Goal: Task Accomplishment & Management: Manage account settings

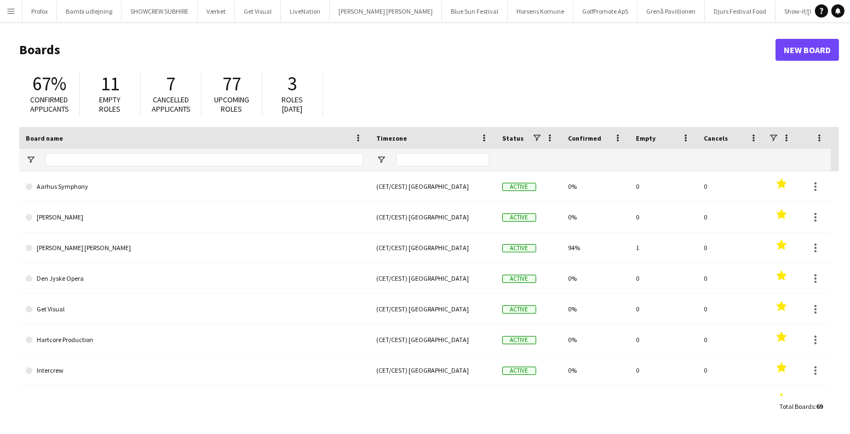
click at [13, 18] on button "Menu" at bounding box center [11, 11] width 22 height 22
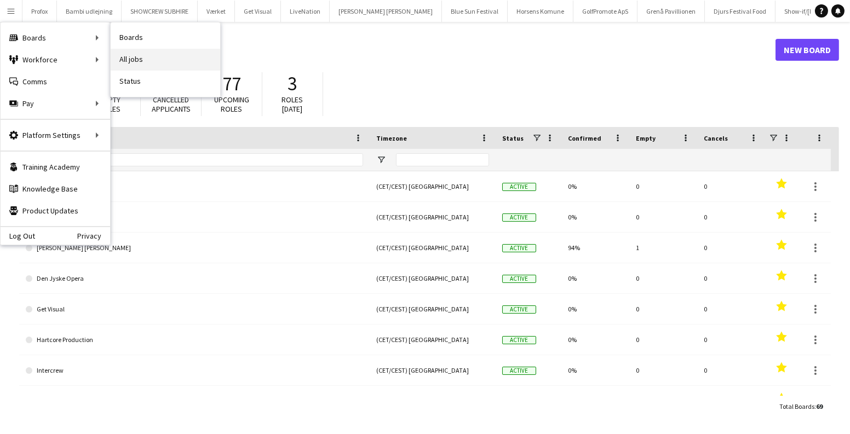
click at [144, 53] on link "All jobs" at bounding box center [166, 60] width 110 height 22
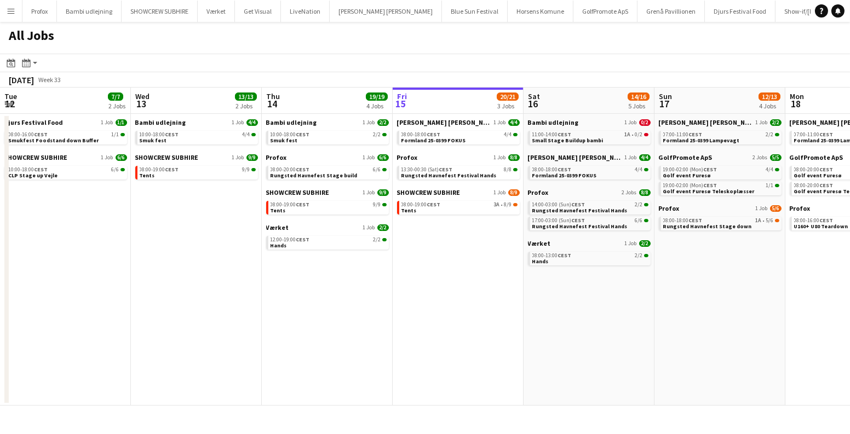
scroll to position [0, 262]
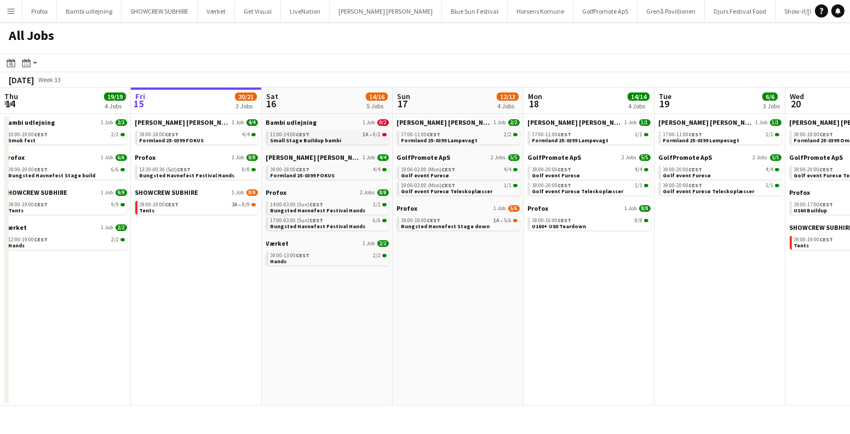
click at [343, 136] on div "11:00-14:00 CEST 1A • 0/2" at bounding box center [329, 134] width 116 height 5
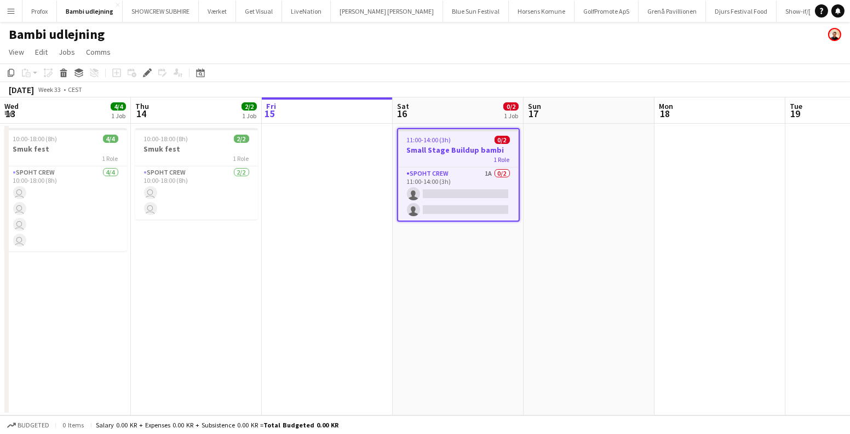
scroll to position [0, 376]
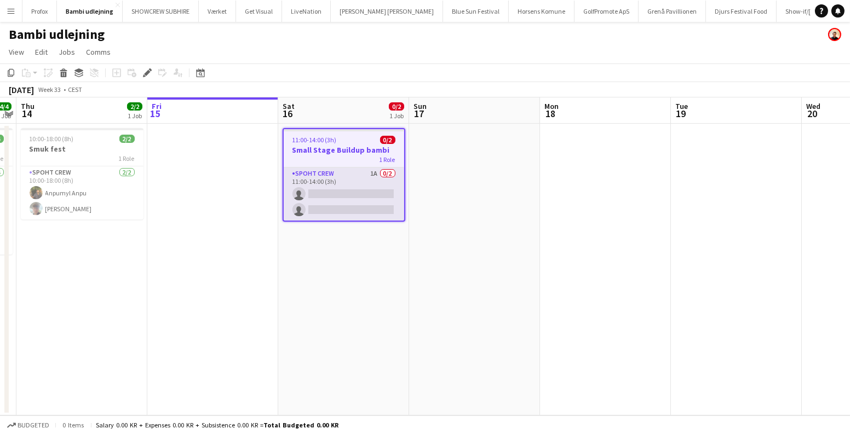
click at [369, 192] on app-card-role "Spoht Crew 1A 0/2 11:00-14:00 (3h) single-neutral-actions single-neutral-actions" at bounding box center [344, 194] width 120 height 53
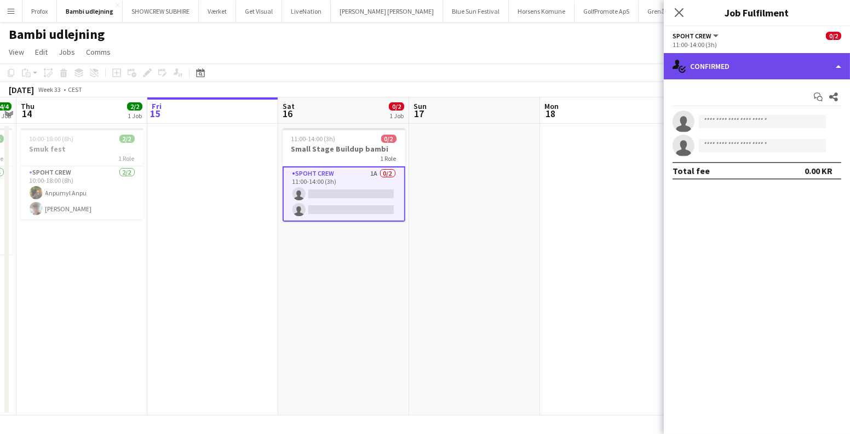
click at [718, 77] on div "single-neutral-actions-check-2 Confirmed" at bounding box center [757, 66] width 186 height 26
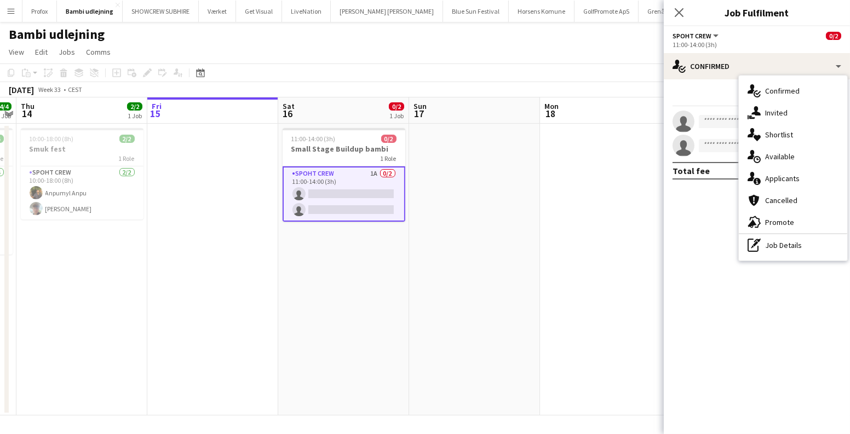
click at [780, 175] on div "single-neutral-actions-information Applicants" at bounding box center [793, 179] width 108 height 22
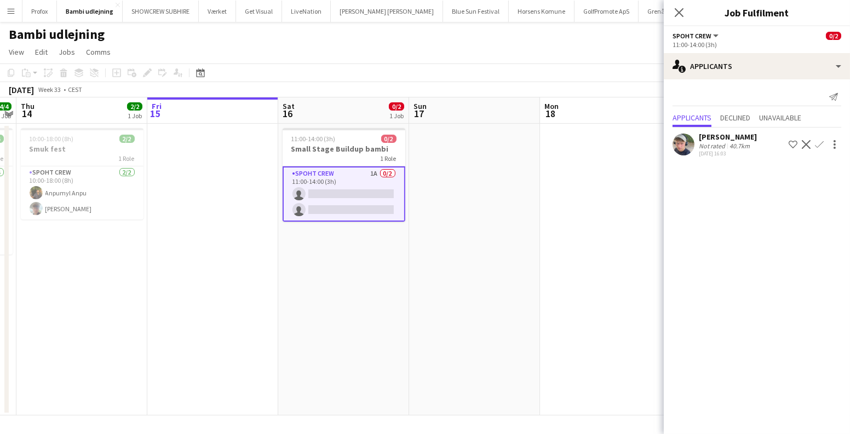
click at [821, 140] on app-icon "Confirm" at bounding box center [819, 144] width 9 height 9
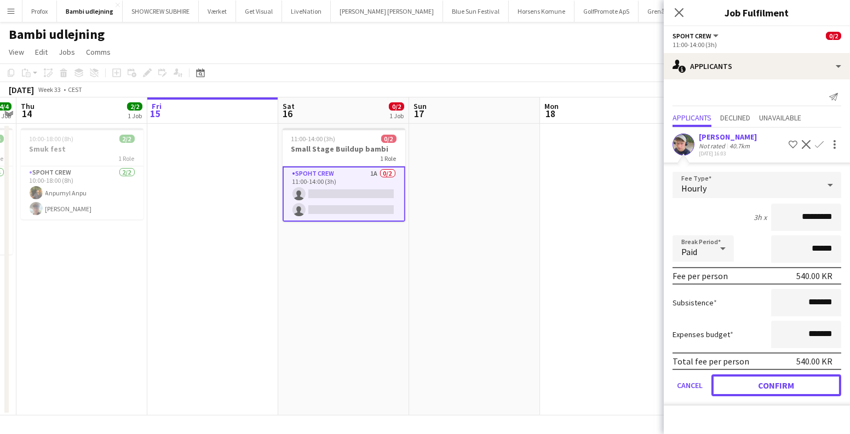
click at [780, 380] on button "Confirm" at bounding box center [776, 386] width 130 height 22
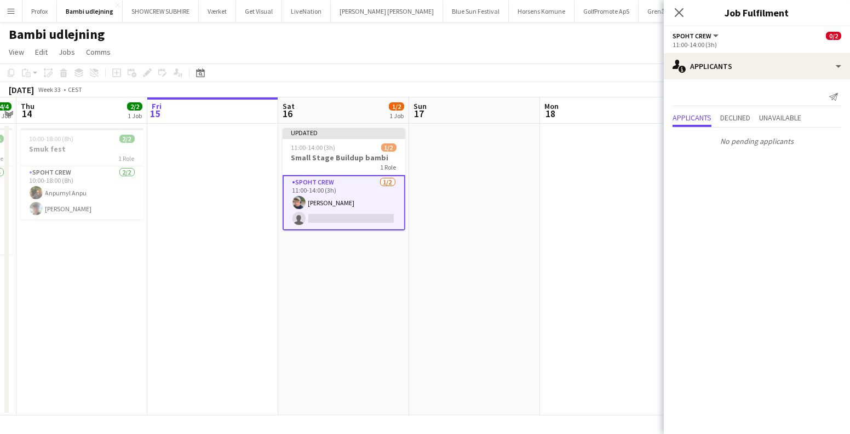
click at [510, 222] on app-date-cell at bounding box center [474, 270] width 131 height 292
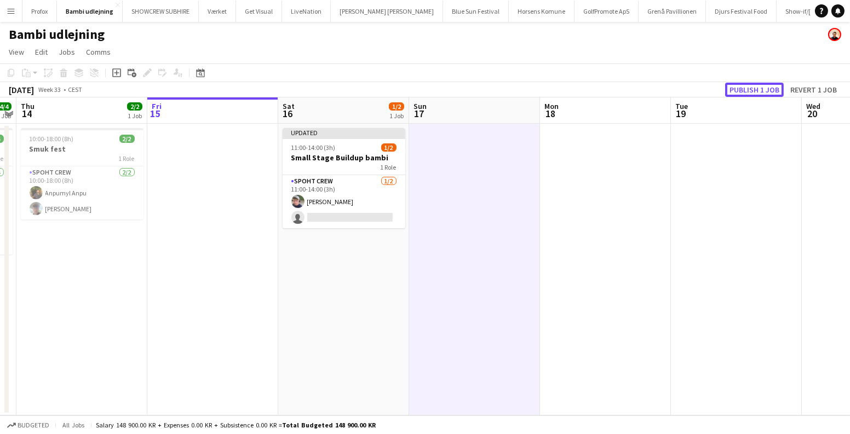
click at [738, 89] on button "Publish 1 job" at bounding box center [754, 90] width 59 height 14
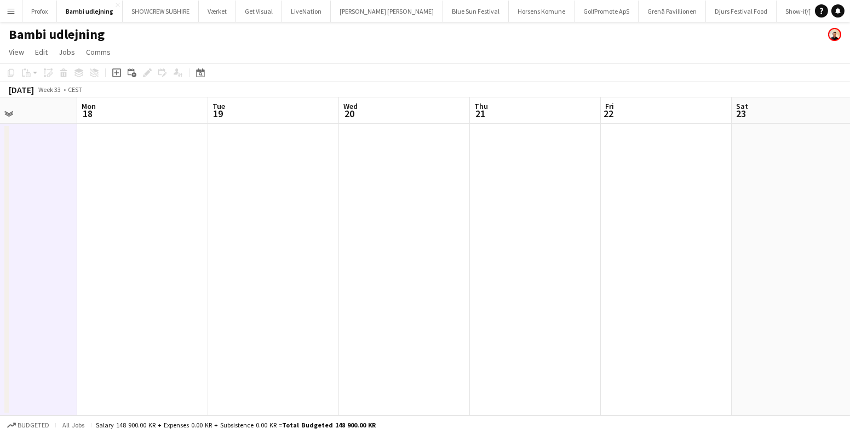
scroll to position [0, 465]
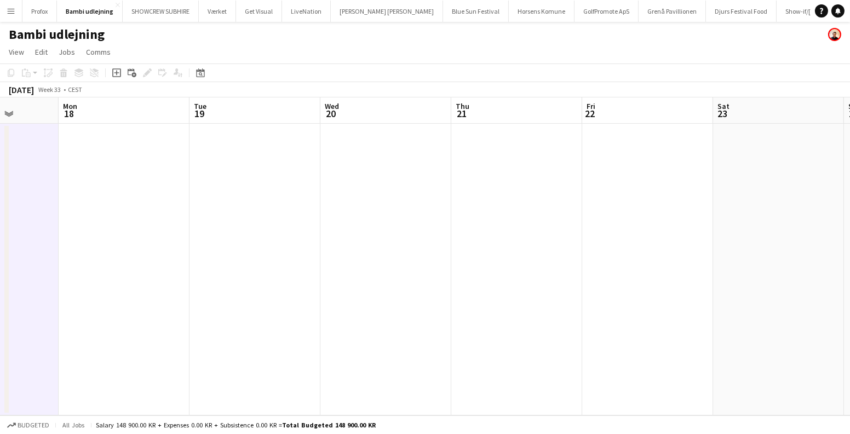
drag, startPoint x: 588, startPoint y: 193, endPoint x: 107, endPoint y: 185, distance: 481.4
click at [107, 185] on app-calendar-viewport "Thu 14 2/2 1 Job Fri 15 Sat 16 1/2 1 Job Sun 17 Mon 18 Tue 19 Wed 20 Thu 21 Fri…" at bounding box center [425, 256] width 850 height 318
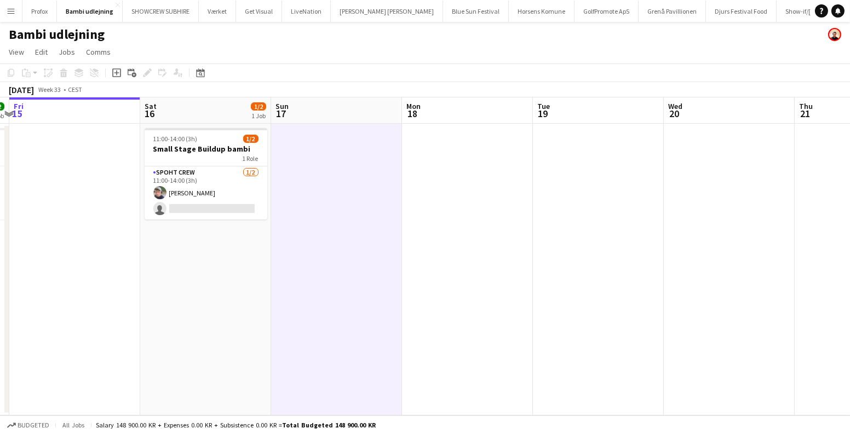
scroll to position [0, 285]
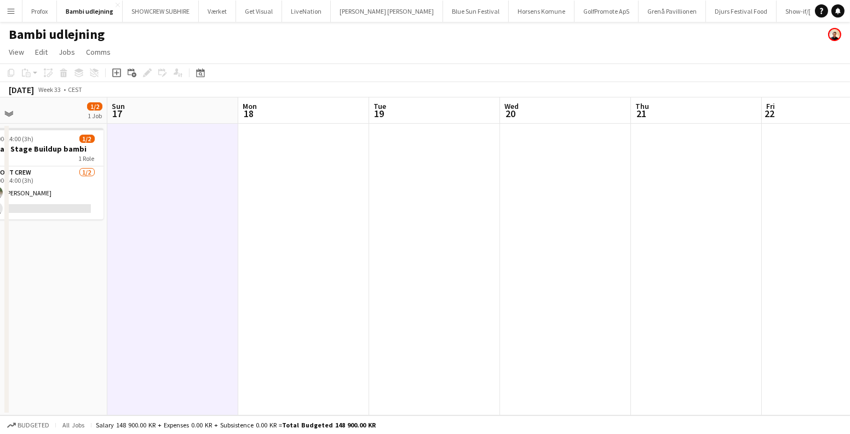
drag, startPoint x: 147, startPoint y: 217, endPoint x: 707, endPoint y: 273, distance: 563.0
click at [849, 306] on app-calendar-viewport "Thu 14 2/2 1 Job Fri 15 Sat 16 1/2 1 Job Sun 17 Mon 18 Tue 19 Wed 20 Thu 21 Fri…" at bounding box center [425, 256] width 850 height 318
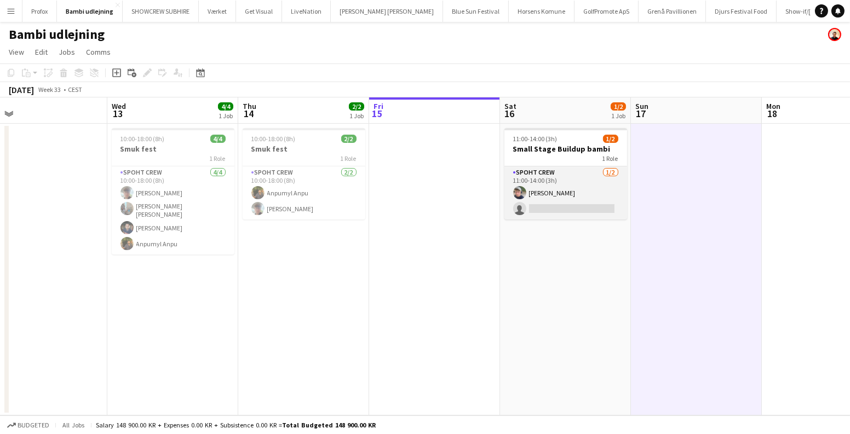
click at [576, 203] on app-card-role "Spoht Crew 1/2 11:00-14:00 (3h) Lucas Mørch single-neutral-actions" at bounding box center [565, 192] width 123 height 53
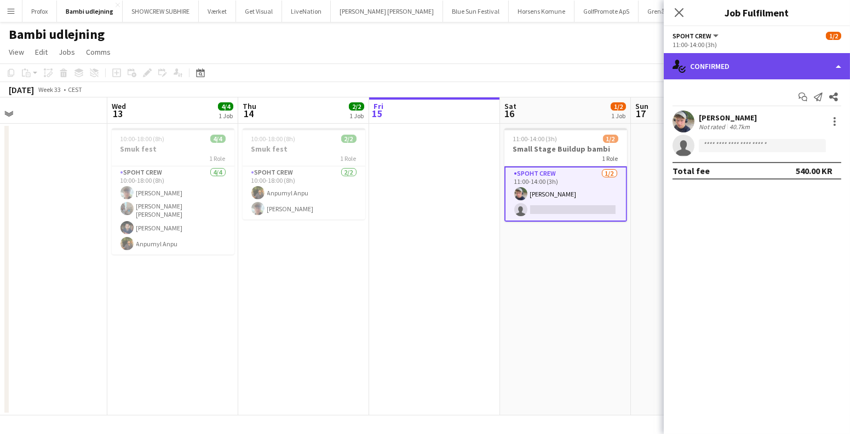
click at [742, 65] on div "single-neutral-actions-check-2 Confirmed" at bounding box center [757, 66] width 186 height 26
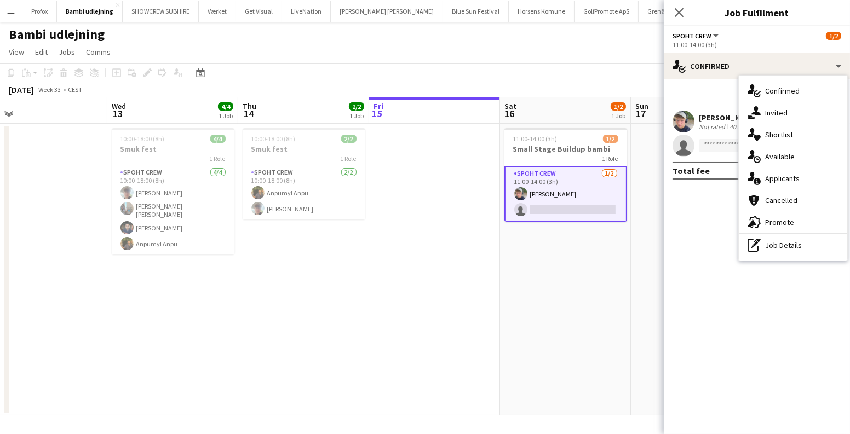
click at [802, 181] on div "single-neutral-actions-information Applicants" at bounding box center [793, 179] width 108 height 22
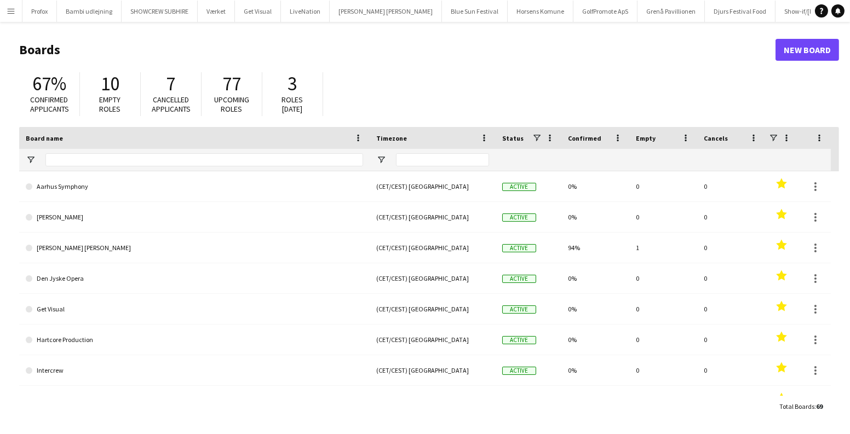
click at [13, 9] on app-icon "Menu" at bounding box center [11, 11] width 9 height 9
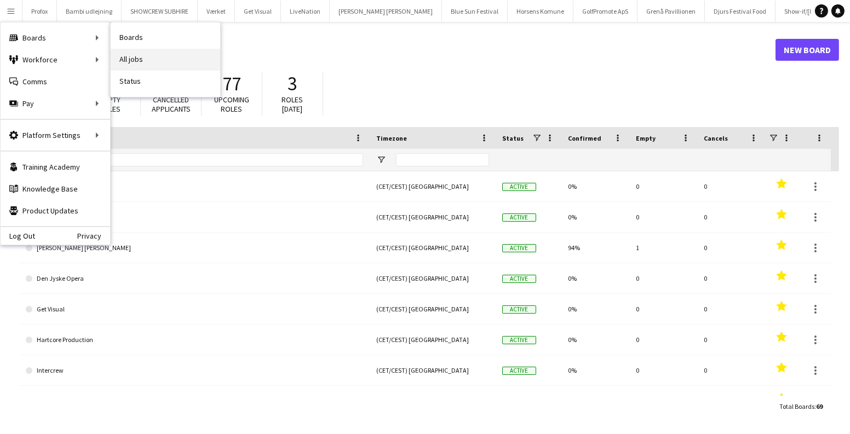
click at [182, 60] on link "All jobs" at bounding box center [166, 60] width 110 height 22
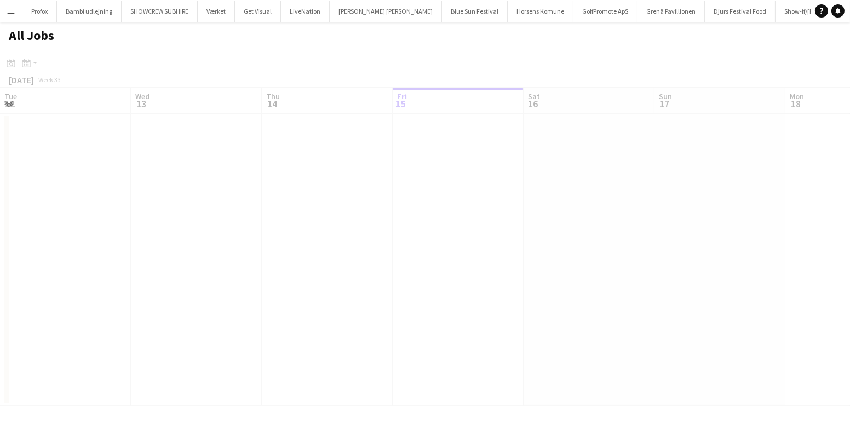
scroll to position [0, 262]
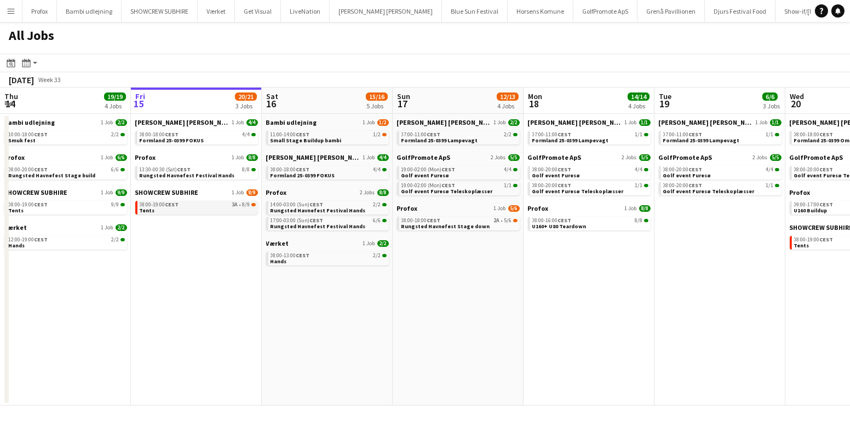
click at [179, 208] on link "08:00-19:00 CEST 3A • 8/9 Tents" at bounding box center [198, 207] width 116 height 13
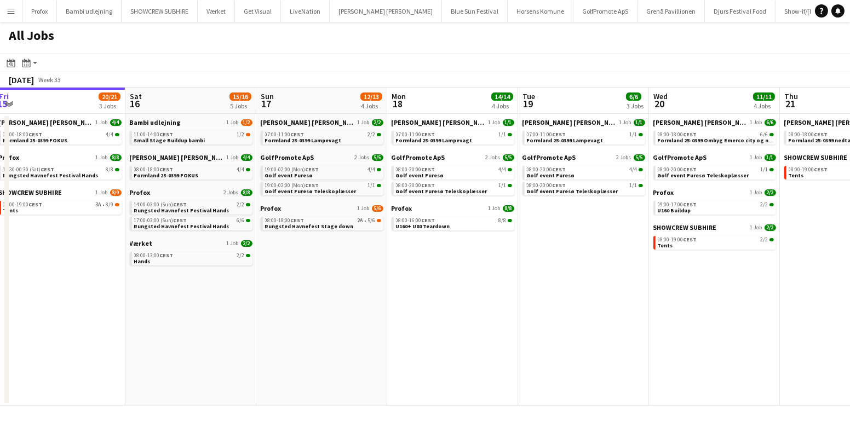
scroll to position [0, 430]
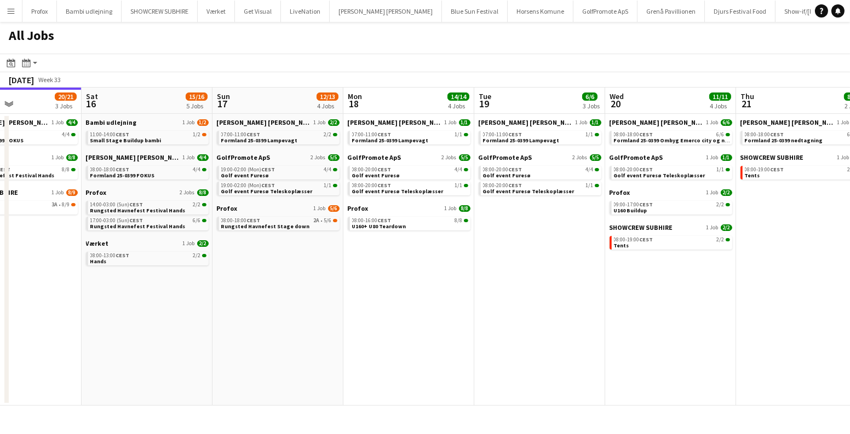
drag, startPoint x: 687, startPoint y: 286, endPoint x: 257, endPoint y: 279, distance: 430.5
click at [257, 279] on app-calendar-viewport "Tue 12 7/7 2 Jobs Wed 13 13/13 2 Jobs Thu 14 19/19 4 Jobs Fri 15 20/21 3 Jobs S…" at bounding box center [425, 247] width 850 height 318
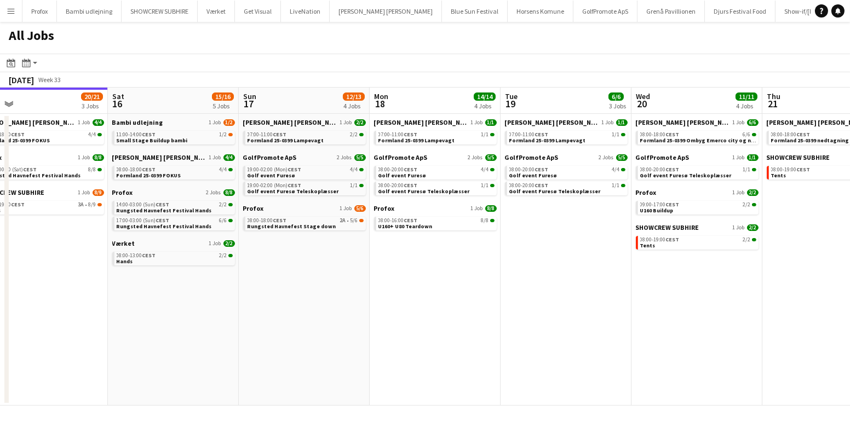
scroll to position [0, 307]
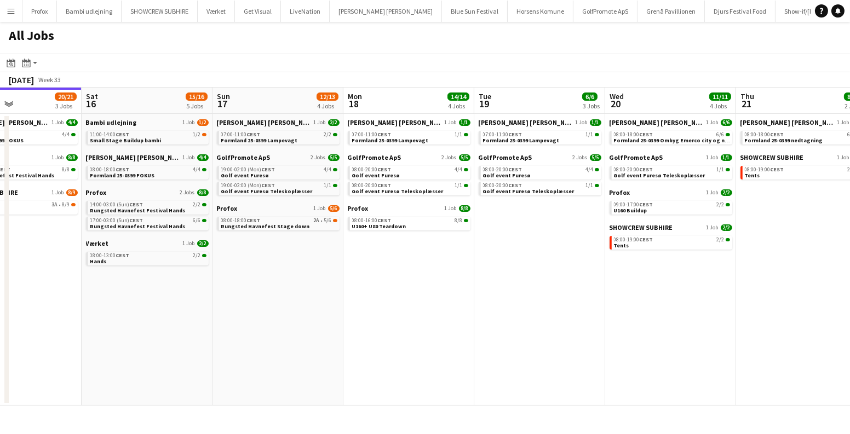
drag, startPoint x: 257, startPoint y: 279, endPoint x: 605, endPoint y: 268, distance: 347.9
click at [642, 283] on app-calendar-viewport "Wed 13 13/13 2 Jobs Thu 14 19/19 4 Jobs Fri 15 20/21 3 Jobs Sat 16 15/16 5 Jobs…" at bounding box center [425, 247] width 850 height 318
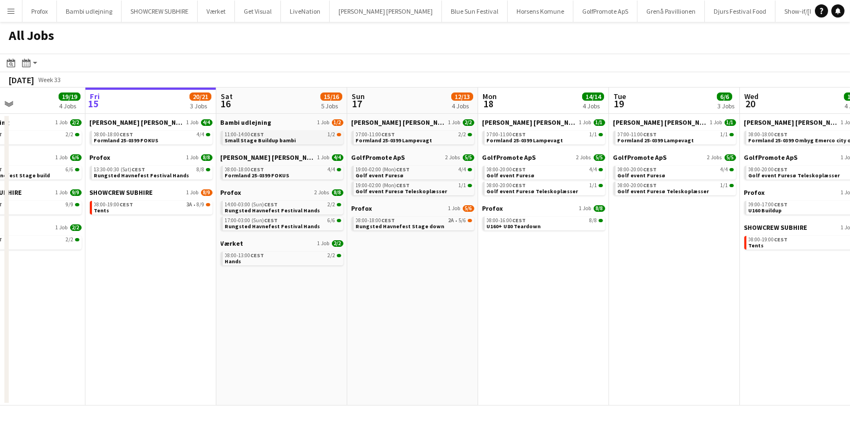
click at [304, 135] on div "11:00-14:00 CEST 1/2" at bounding box center [283, 134] width 116 height 5
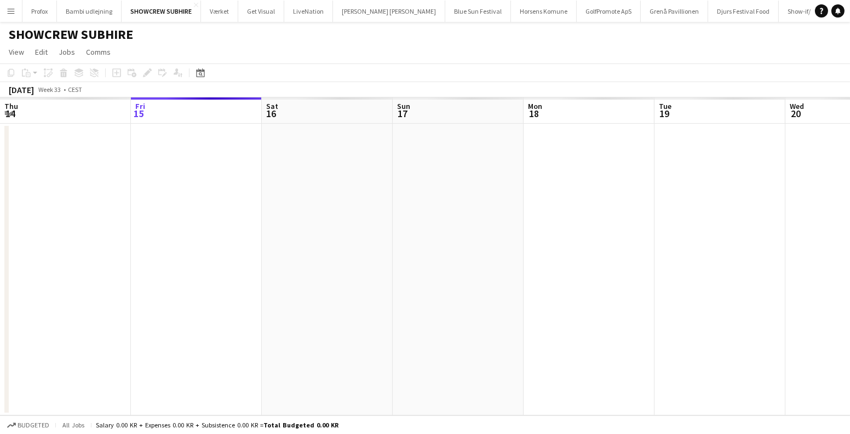
scroll to position [0, 376]
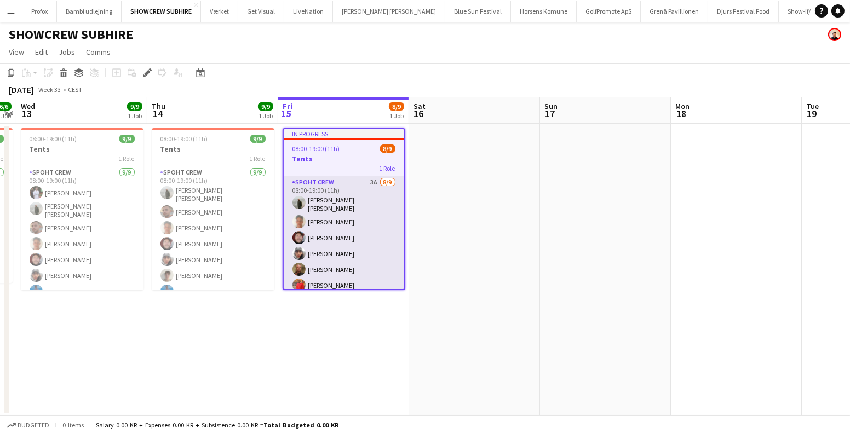
click at [376, 216] on app-card-role "Spoht Crew 3A 8/9 08:00-19:00 (11h) Negru Liviu Mihai Samuel Monteiro Jesper La…" at bounding box center [344, 260] width 120 height 168
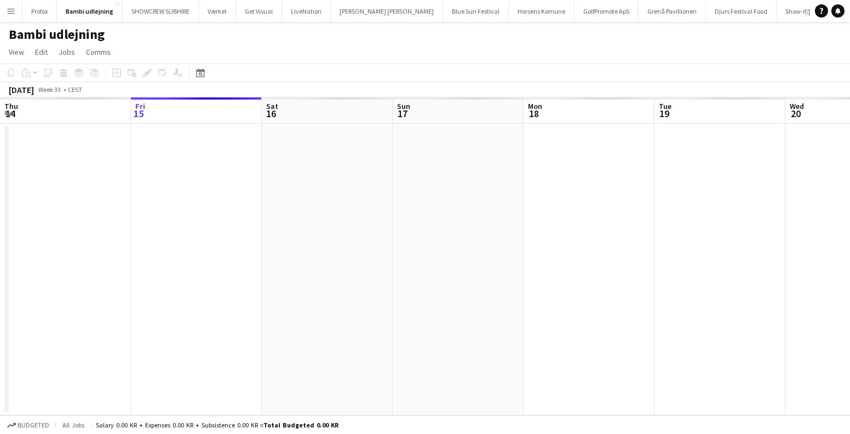
scroll to position [0, 376]
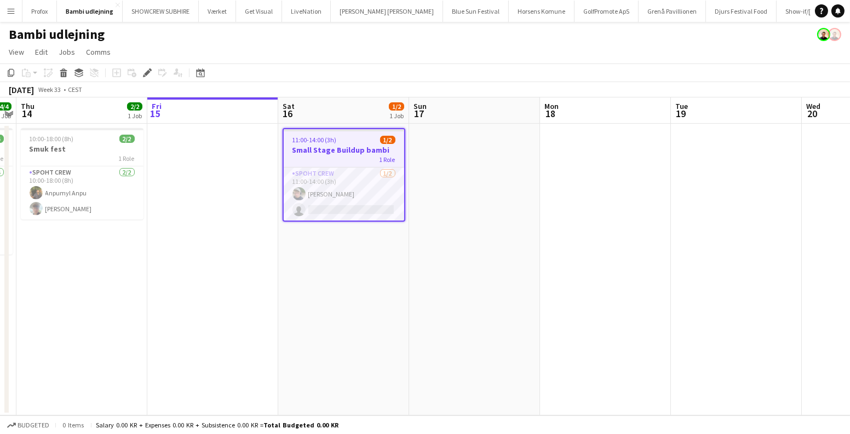
click at [520, 230] on app-date-cell at bounding box center [474, 270] width 131 height 292
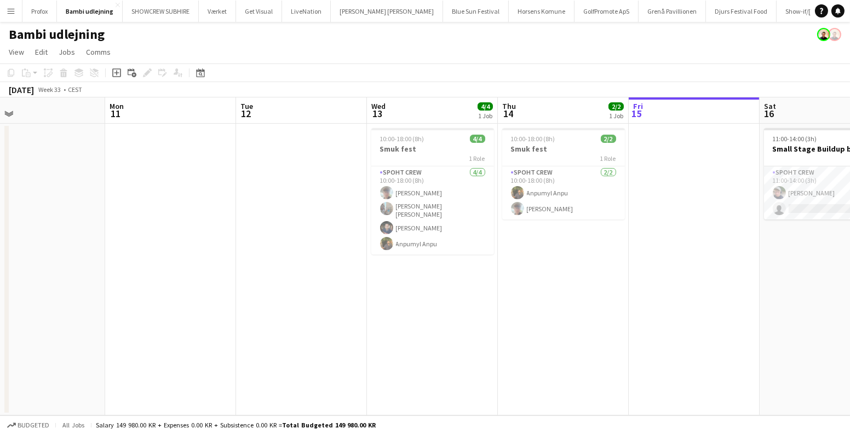
scroll to position [0, 323]
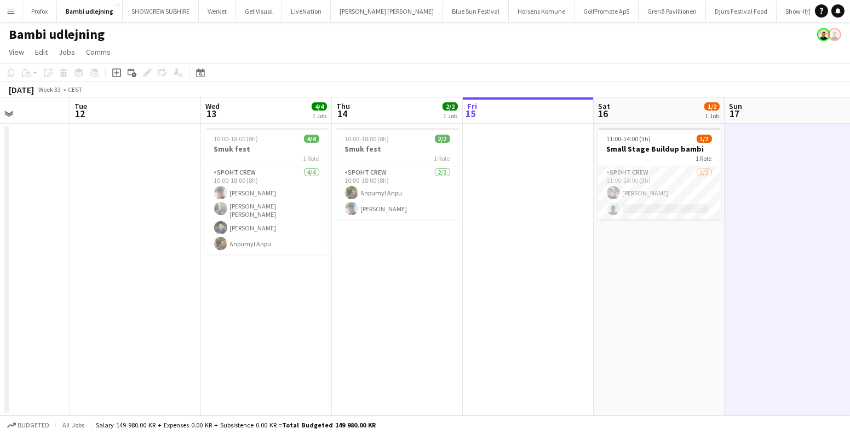
drag, startPoint x: 391, startPoint y: 233, endPoint x: 706, endPoint y: 312, distance: 325.0
click at [706, 312] on app-calendar-viewport "Sat 9 Sun 10 Mon 11 Tue 12 Wed 13 4/4 1 Job Thu 14 2/2 1 Job Fri 15 Sat 16 1/2 …" at bounding box center [425, 256] width 850 height 318
click at [657, 150] on h3 "Small Stage Buildup bambi" at bounding box center [659, 149] width 123 height 10
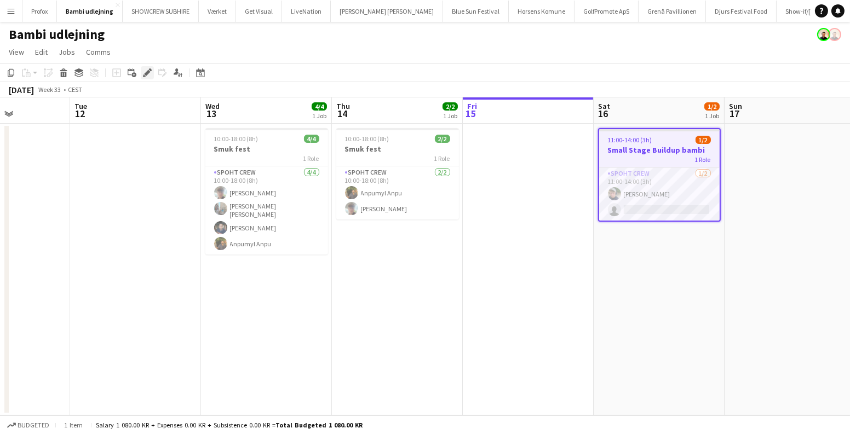
click at [146, 73] on icon at bounding box center [147, 73] width 6 height 6
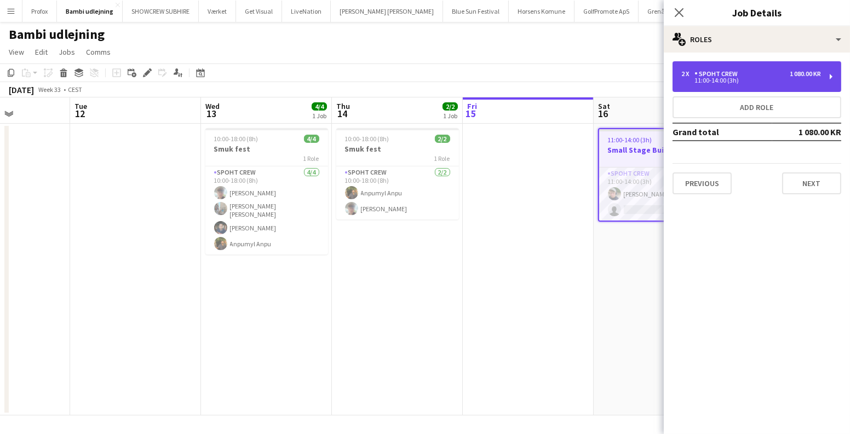
click at [745, 83] on div "11:00-14:00 (3h)" at bounding box center [751, 80] width 140 height 5
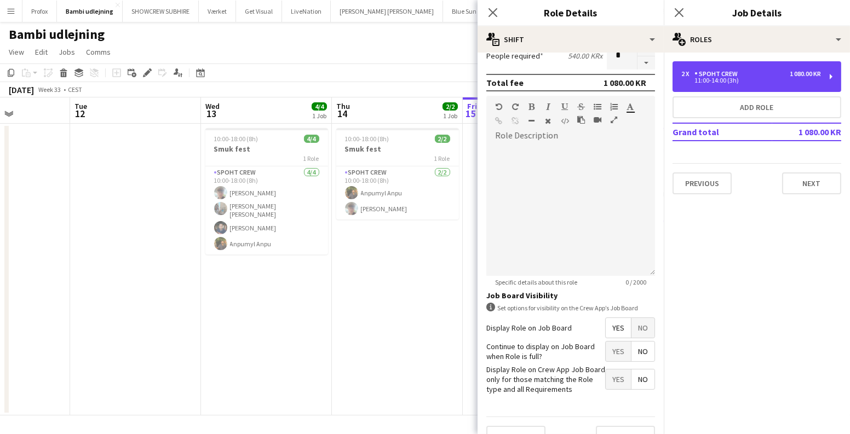
scroll to position [298, 0]
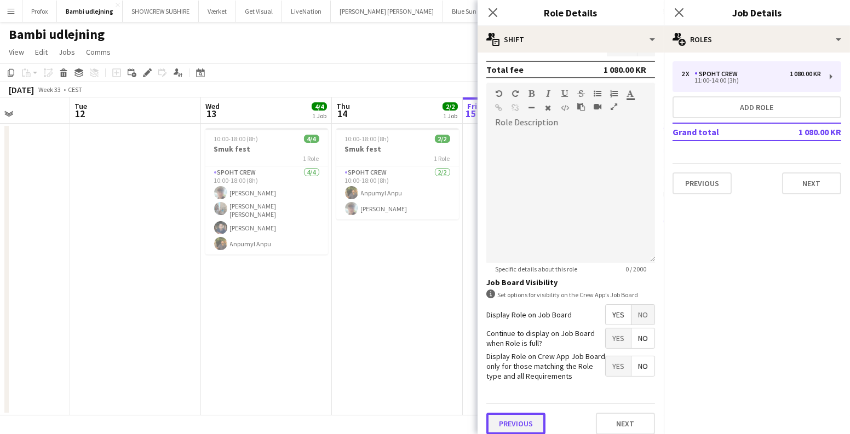
click at [530, 422] on button "Previous" at bounding box center [515, 424] width 59 height 22
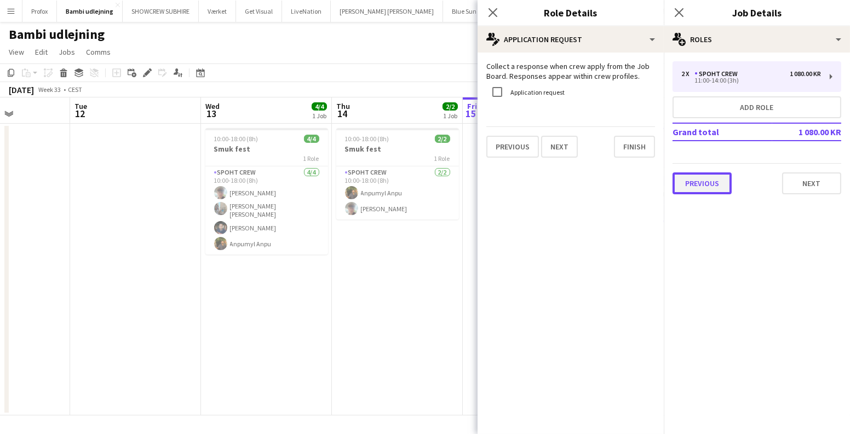
click at [719, 180] on button "Previous" at bounding box center [701, 183] width 59 height 22
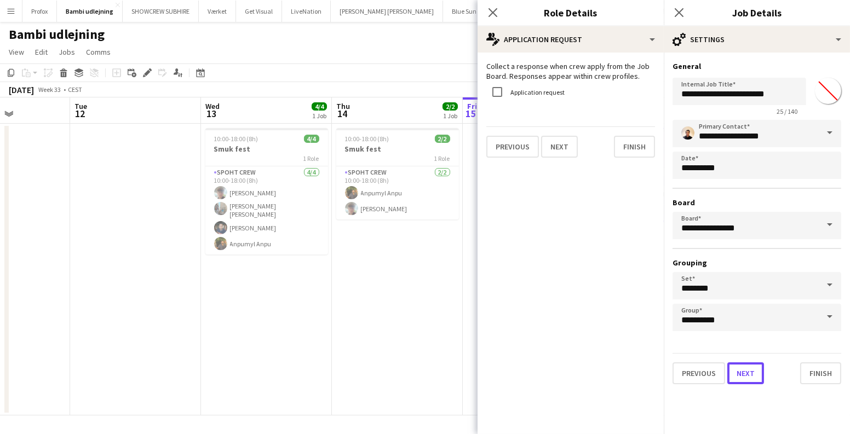
click at [748, 364] on button "Next" at bounding box center [745, 374] width 37 height 22
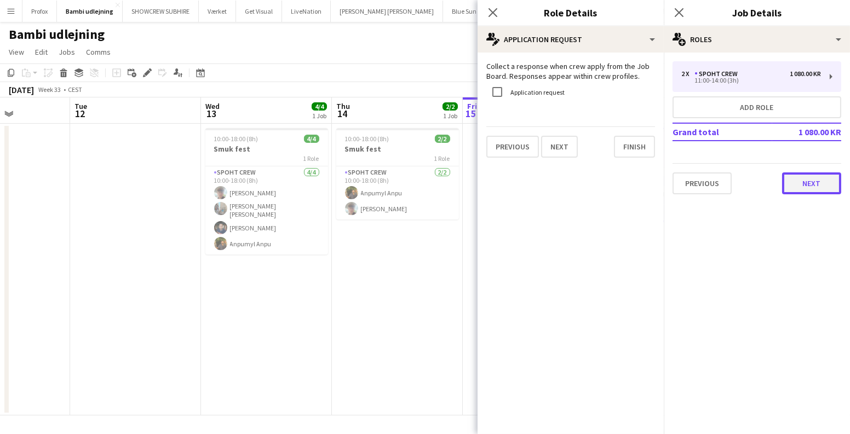
click at [805, 180] on button "Next" at bounding box center [811, 183] width 59 height 22
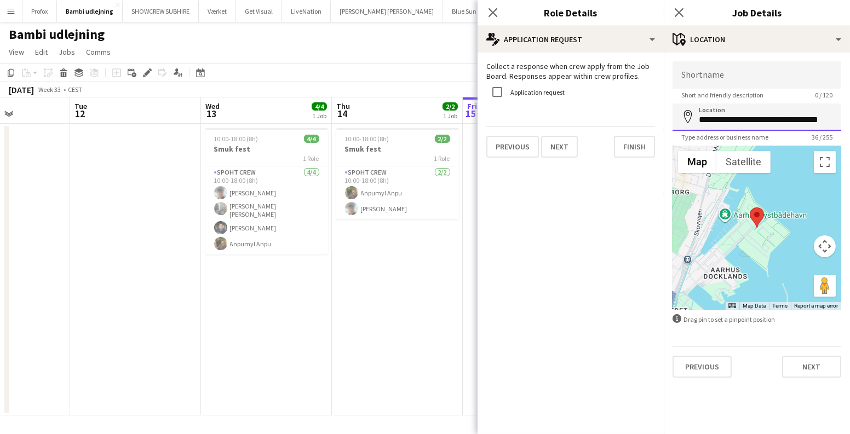
click at [744, 117] on input "**********" at bounding box center [756, 116] width 169 height 27
drag, startPoint x: 699, startPoint y: 117, endPoint x: 849, endPoint y: 128, distance: 150.4
click at [849, 128] on form "**********" at bounding box center [757, 219] width 186 height 317
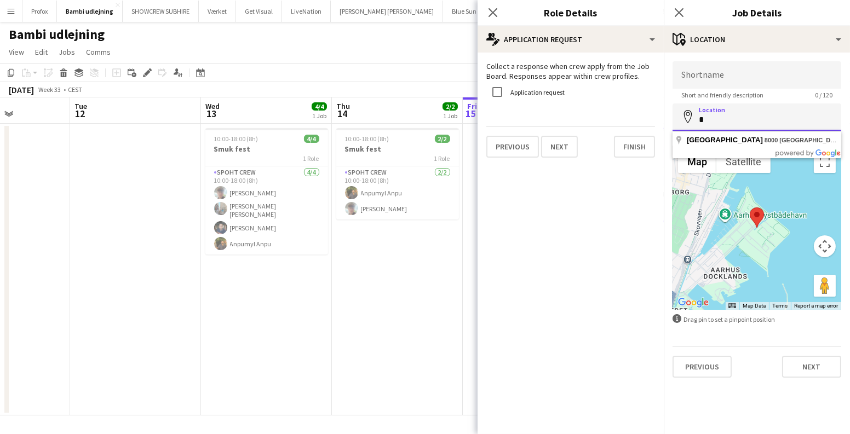
scroll to position [0, 0]
type input "**********"
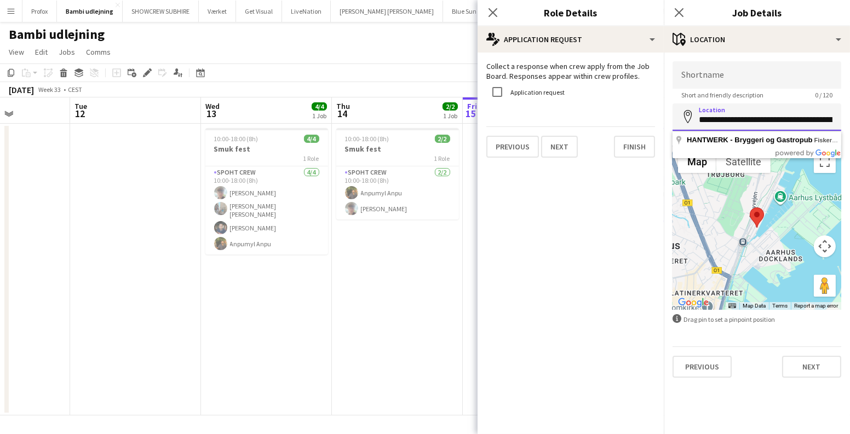
scroll to position [0, 133]
drag, startPoint x: 718, startPoint y: 117, endPoint x: 849, endPoint y: 118, distance: 130.3
click at [849, 118] on form "**********" at bounding box center [757, 219] width 186 height 317
click at [384, 304] on app-date-cell "10:00-18:00 (8h) 2/2 Smuk fest 1 Role Spoht Crew [DATE] 10:00-18:00 (8h) Anpumy…" at bounding box center [397, 270] width 131 height 292
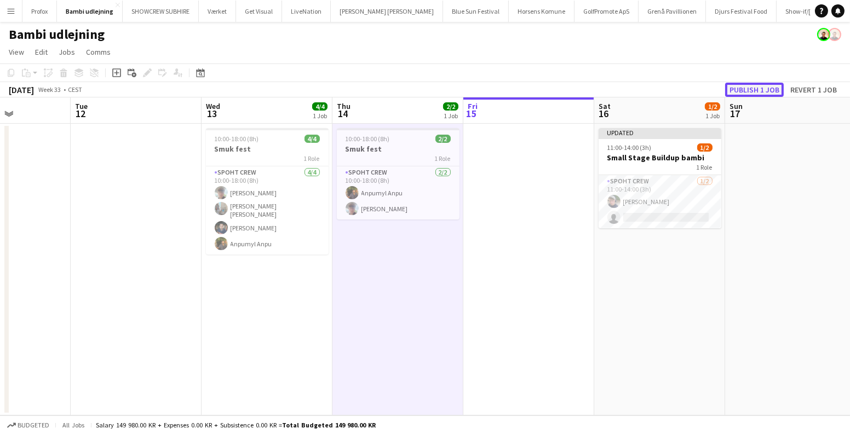
click at [759, 93] on button "Publish 1 job" at bounding box center [754, 90] width 59 height 14
